Goal: Find specific page/section: Find specific page/section

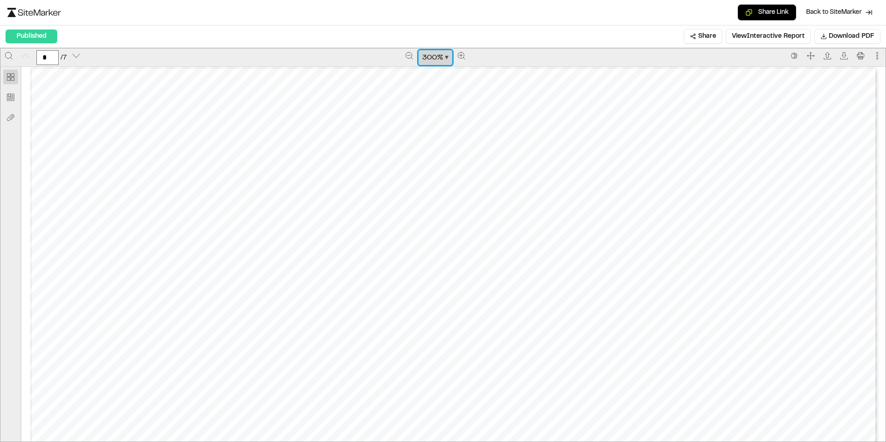
click at [445, 58] on span "Zoom document" at bounding box center [447, 58] width 4 height 4
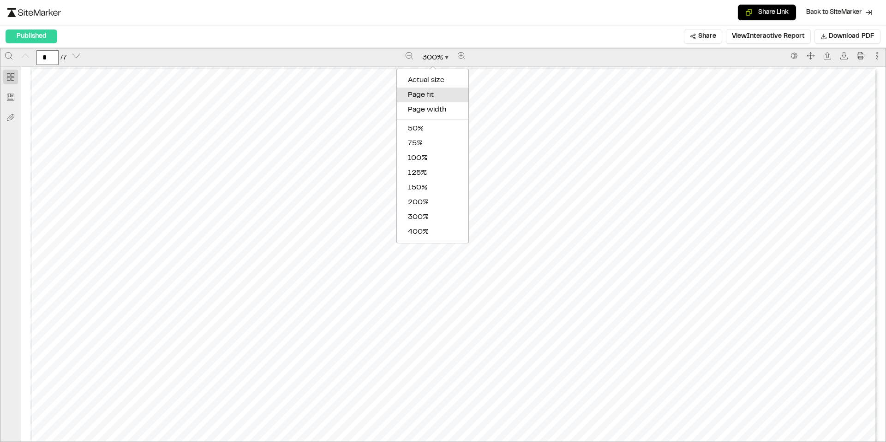
click at [435, 96] on div "Page fit" at bounding box center [434, 94] width 53 height 11
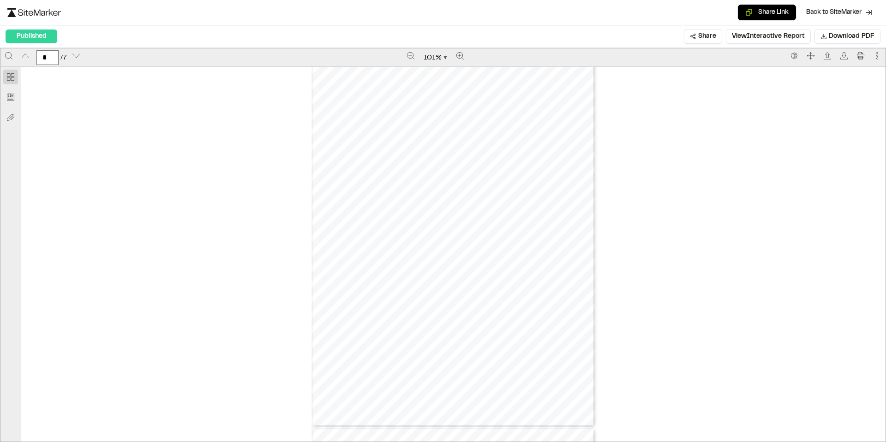
scroll to position [2198, 0]
type input "*"
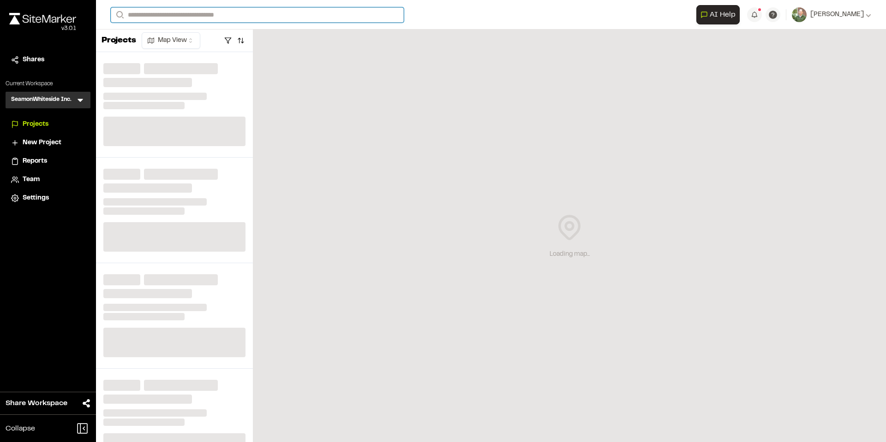
click at [240, 16] on input "Search" at bounding box center [257, 14] width 293 height 15
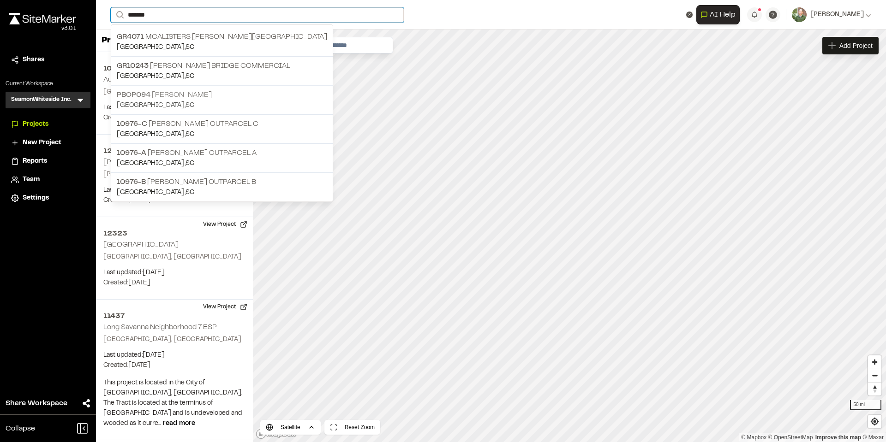
type input "******"
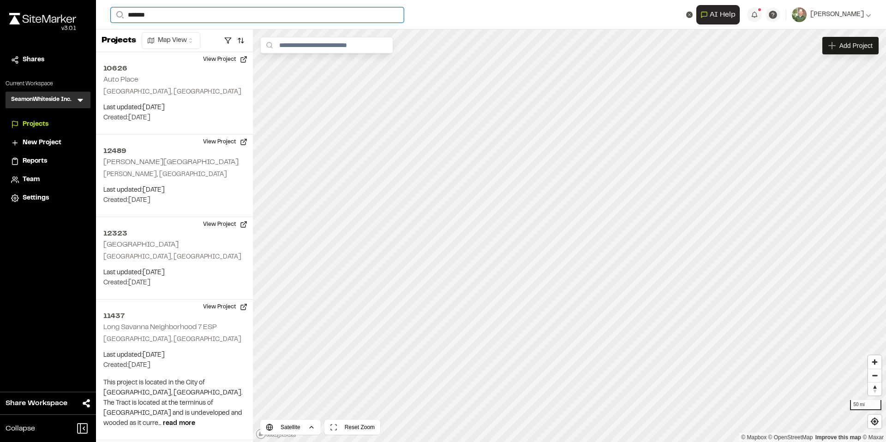
click at [178, 14] on input "******" at bounding box center [257, 14] width 293 height 15
click at [150, 96] on span "PBOP094" at bounding box center [134, 95] width 34 height 6
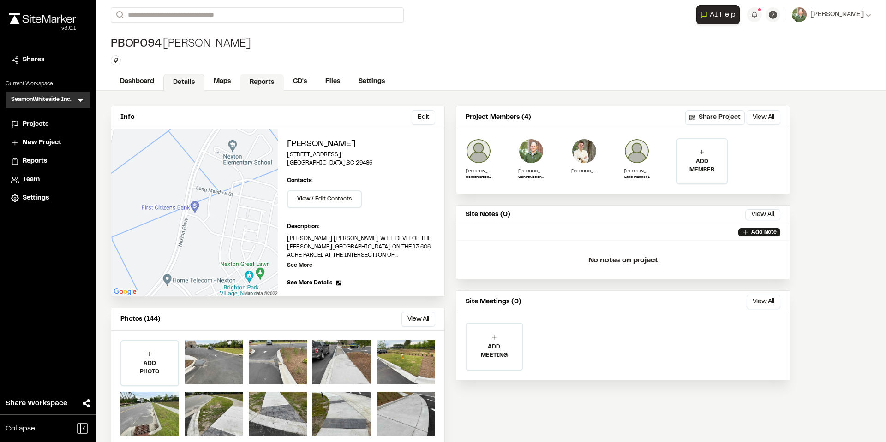
click at [263, 84] on link "Reports" at bounding box center [262, 83] width 44 height 18
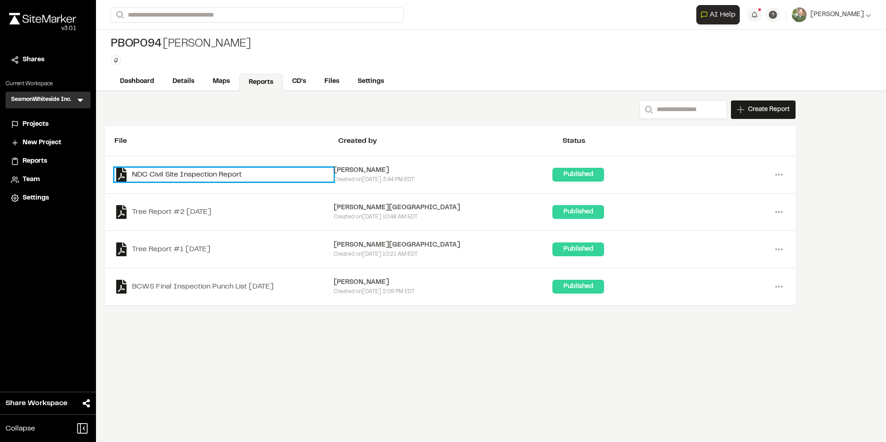
click at [208, 174] on link "NDC Civil Site Inspection Report" at bounding box center [223, 175] width 219 height 14
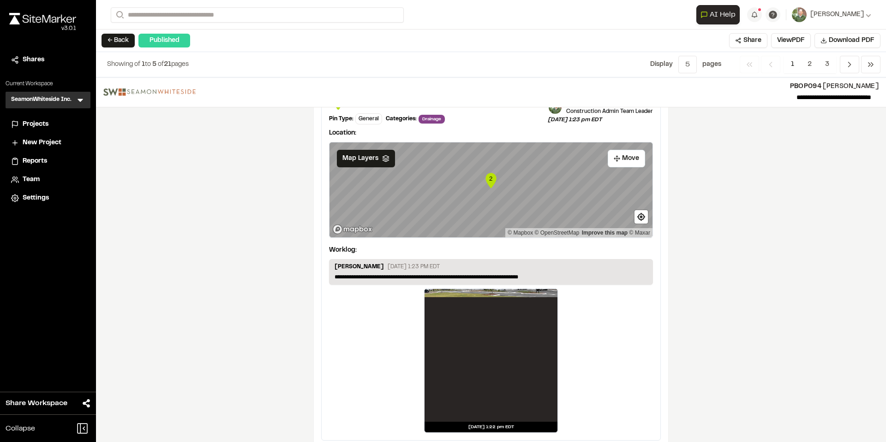
scroll to position [1652, 0]
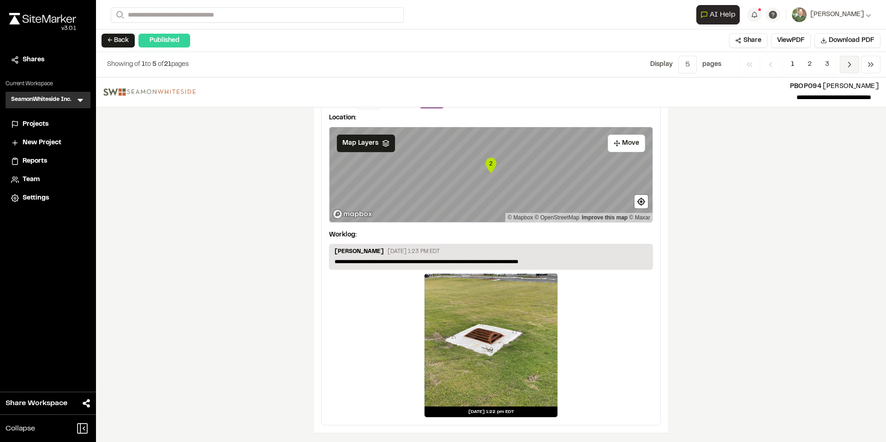
click at [847, 64] on icon "Navigation" at bounding box center [848, 64] width 9 height 9
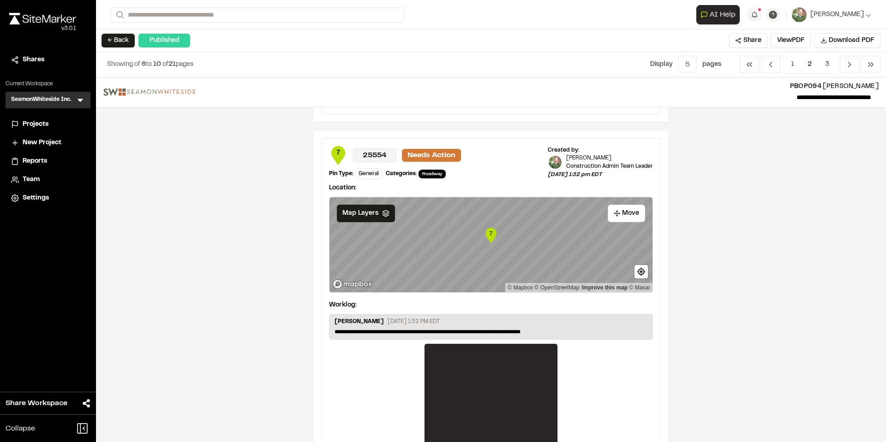
scroll to position [1480, 0]
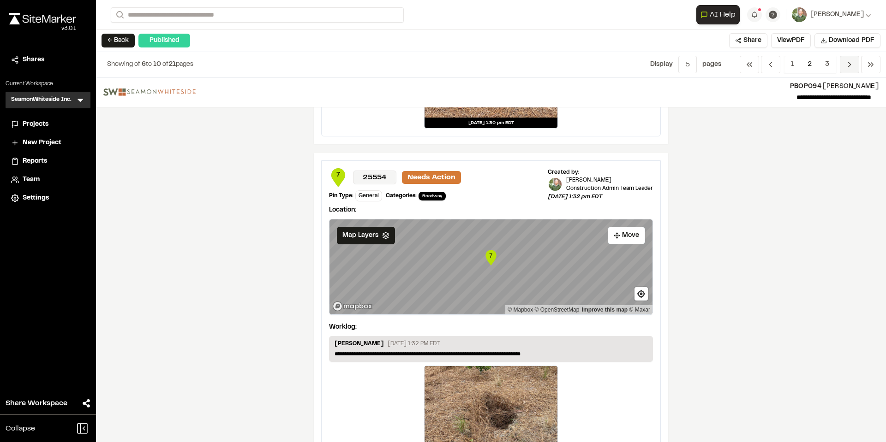
click at [855, 62] on span "Previous" at bounding box center [848, 65] width 19 height 18
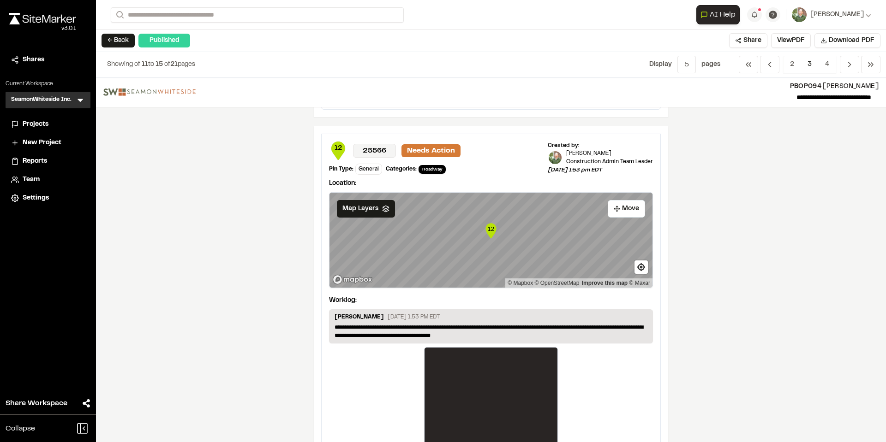
scroll to position [1581, 0]
